Goal: Check status: Check status

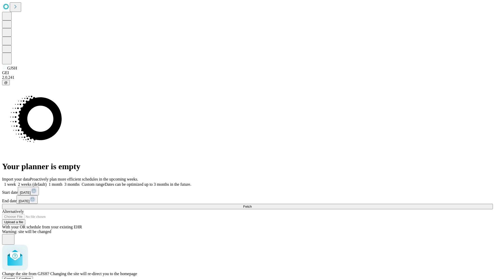
click at [31, 276] on span "Confirm" at bounding box center [25, 278] width 12 height 4
click at [47, 182] on label "2 weeks (default)" at bounding box center [31, 184] width 31 height 4
click at [252, 204] on span "Fetch" at bounding box center [247, 206] width 9 height 4
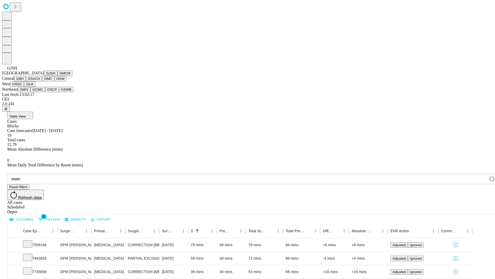
click at [58, 76] on button "GMCM" at bounding box center [65, 72] width 15 height 5
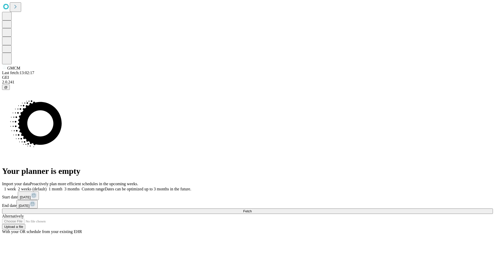
click at [47, 186] on label "2 weeks (default)" at bounding box center [31, 188] width 31 height 4
click at [252, 209] on span "Fetch" at bounding box center [247, 211] width 9 height 4
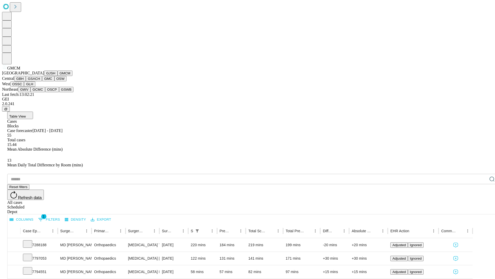
click at [26, 81] on button "GBH" at bounding box center [20, 78] width 12 height 5
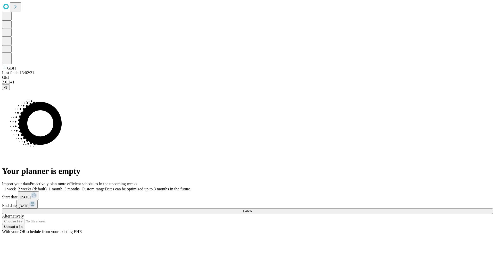
click at [47, 186] on label "2 weeks (default)" at bounding box center [31, 188] width 31 height 4
click at [252, 209] on span "Fetch" at bounding box center [247, 211] width 9 height 4
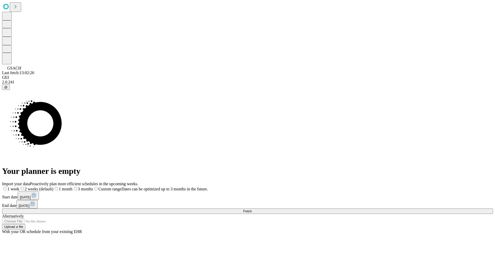
click at [53, 186] on label "2 weeks (default)" at bounding box center [36, 188] width 34 height 4
click at [252, 209] on span "Fetch" at bounding box center [247, 211] width 9 height 4
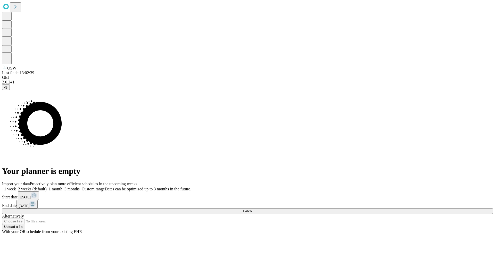
click at [47, 186] on label "2 weeks (default)" at bounding box center [31, 188] width 31 height 4
click at [252, 209] on span "Fetch" at bounding box center [247, 211] width 9 height 4
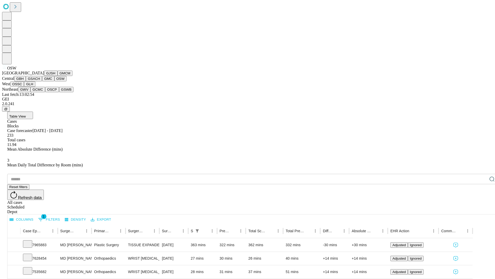
click at [24, 87] on button "OSSC" at bounding box center [17, 83] width 14 height 5
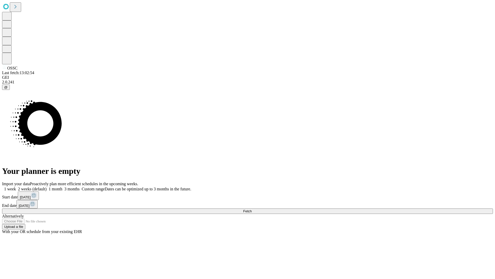
click at [47, 186] on label "2 weeks (default)" at bounding box center [31, 188] width 31 height 4
click at [252, 209] on span "Fetch" at bounding box center [247, 211] width 9 height 4
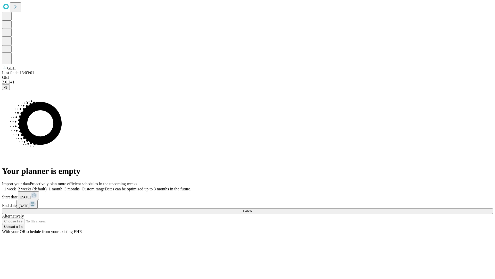
click at [252, 209] on span "Fetch" at bounding box center [247, 211] width 9 height 4
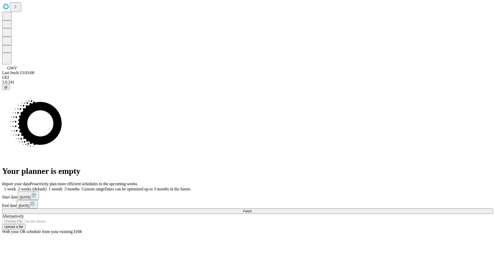
click at [47, 186] on label "2 weeks (default)" at bounding box center [31, 188] width 31 height 4
click at [252, 209] on span "Fetch" at bounding box center [247, 211] width 9 height 4
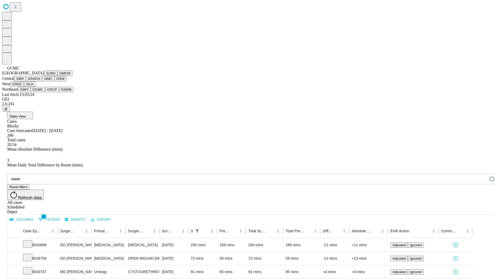
click at [45, 92] on button "OSCP" at bounding box center [52, 89] width 14 height 5
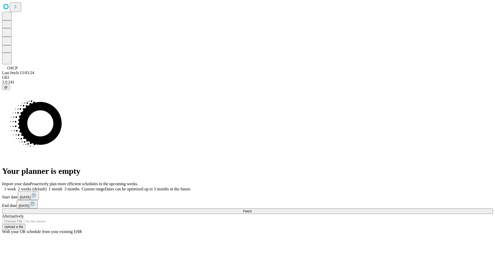
click at [47, 186] on label "2 weeks (default)" at bounding box center [31, 188] width 31 height 4
click at [252, 209] on span "Fetch" at bounding box center [247, 211] width 9 height 4
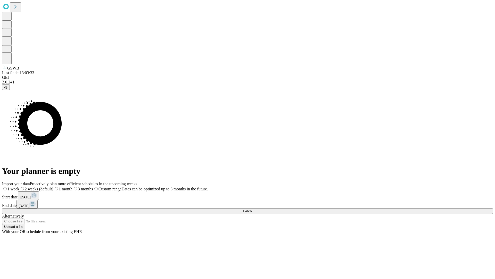
click at [53, 186] on label "2 weeks (default)" at bounding box center [36, 188] width 34 height 4
click at [252, 209] on span "Fetch" at bounding box center [247, 211] width 9 height 4
